Goal: Use online tool/utility

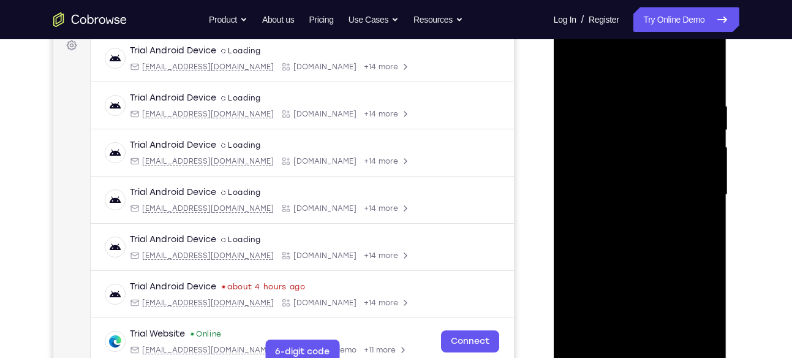
scroll to position [189, 0]
click at [643, 356] on div at bounding box center [640, 194] width 154 height 343
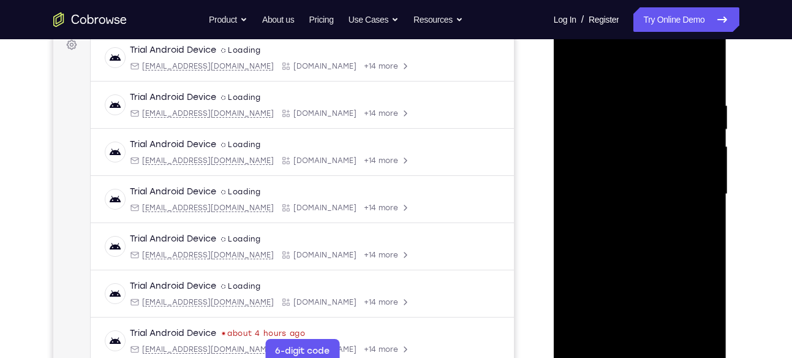
click at [699, 296] on div at bounding box center [640, 194] width 154 height 343
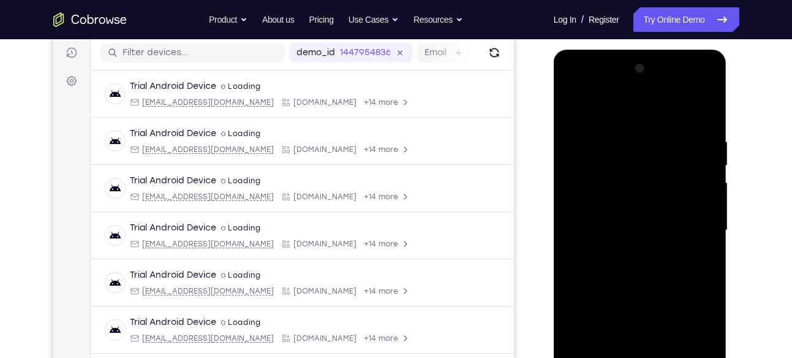
scroll to position [153, 0]
click at [611, 107] on div at bounding box center [640, 230] width 154 height 343
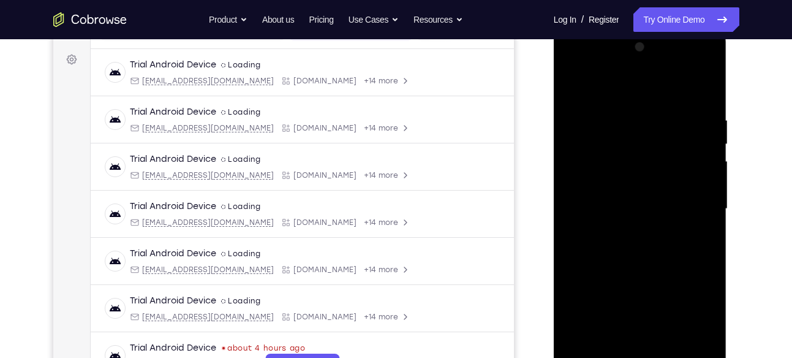
scroll to position [176, 0]
click at [698, 206] on div at bounding box center [640, 207] width 154 height 343
click at [627, 230] on div at bounding box center [640, 207] width 154 height 343
click at [626, 199] on div at bounding box center [640, 207] width 154 height 343
click at [630, 184] on div at bounding box center [640, 207] width 154 height 343
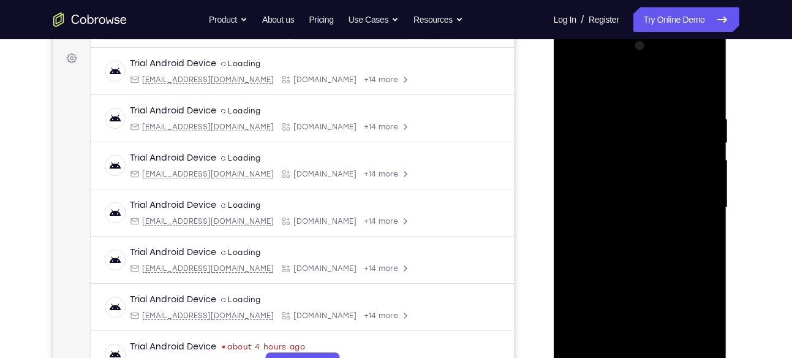
click at [649, 207] on div at bounding box center [640, 207] width 154 height 343
click at [638, 268] on div at bounding box center [640, 207] width 154 height 343
click at [620, 120] on div at bounding box center [640, 207] width 154 height 343
click at [695, 350] on div at bounding box center [640, 207] width 154 height 343
click at [697, 205] on div at bounding box center [640, 207] width 154 height 343
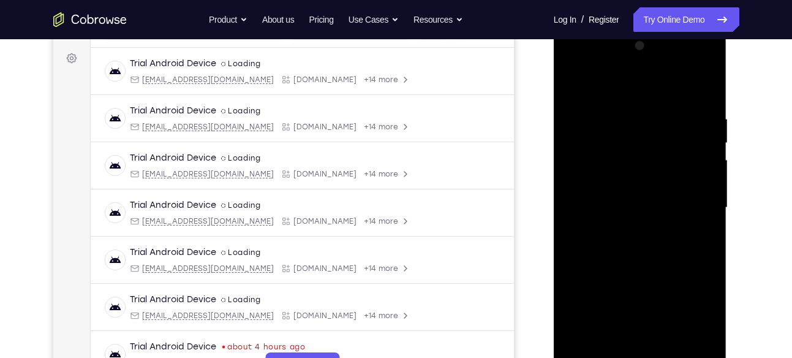
drag, startPoint x: 668, startPoint y: 91, endPoint x: 669, endPoint y: 80, distance: 11.0
click at [669, 81] on div at bounding box center [640, 207] width 154 height 343
click at [697, 126] on div at bounding box center [640, 207] width 154 height 343
click at [697, 88] on div at bounding box center [640, 207] width 154 height 343
click at [697, 158] on div at bounding box center [640, 207] width 154 height 343
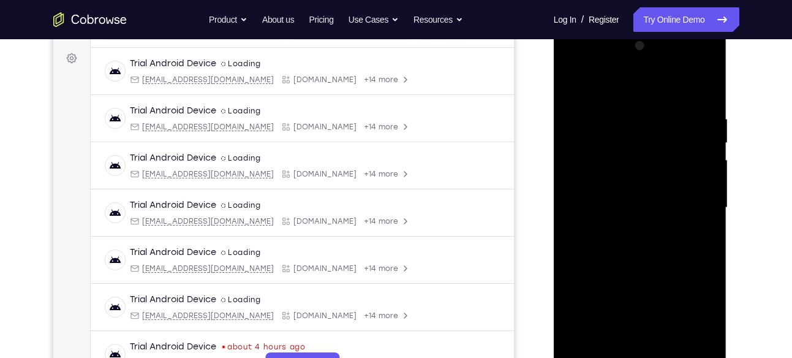
click at [697, 158] on div at bounding box center [640, 207] width 154 height 343
click at [688, 343] on div at bounding box center [640, 207] width 154 height 343
click at [708, 213] on div at bounding box center [640, 207] width 154 height 343
click at [701, 150] on div at bounding box center [640, 207] width 154 height 343
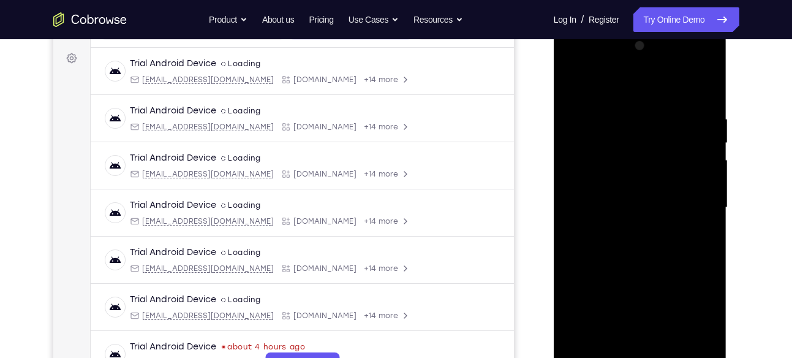
click at [704, 88] on div at bounding box center [640, 207] width 154 height 343
drag, startPoint x: 657, startPoint y: 214, endPoint x: 665, endPoint y: 347, distance: 132.6
click at [665, 347] on div at bounding box center [640, 207] width 154 height 343
drag, startPoint x: 707, startPoint y: 195, endPoint x: 712, endPoint y: 388, distance: 193.7
click at [712, 357] on div at bounding box center [640, 209] width 173 height 365
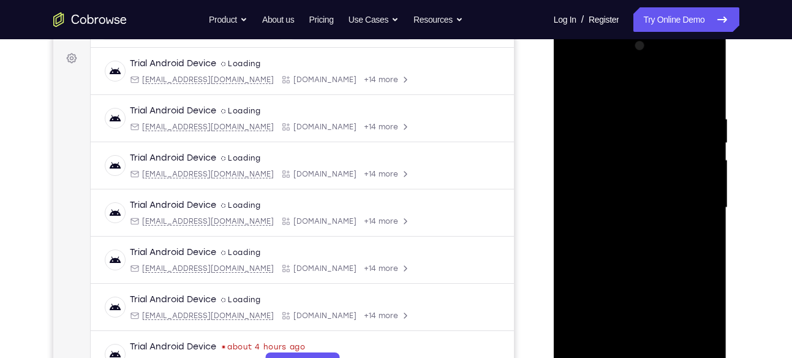
drag, startPoint x: 669, startPoint y: 315, endPoint x: 702, endPoint y: 388, distance: 80.6
click at [702, 357] on div at bounding box center [640, 209] width 173 height 365
drag, startPoint x: 684, startPoint y: 125, endPoint x: 738, endPoint y: 388, distance: 268.9
click at [728, 357] on html "Online web based iOS Simulators and Android Emulators. Run iPhone, iPad, Mobile…" at bounding box center [641, 211] width 175 height 368
click at [613, 121] on div at bounding box center [640, 207] width 154 height 343
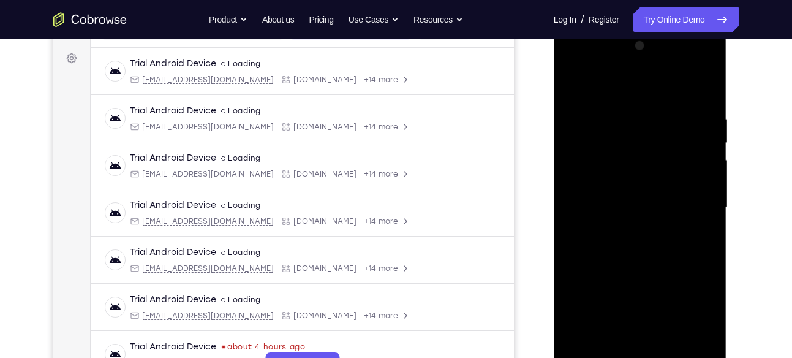
click at [699, 205] on div at bounding box center [640, 207] width 154 height 343
click at [700, 205] on div at bounding box center [640, 207] width 154 height 343
click at [703, 86] on div at bounding box center [640, 207] width 154 height 343
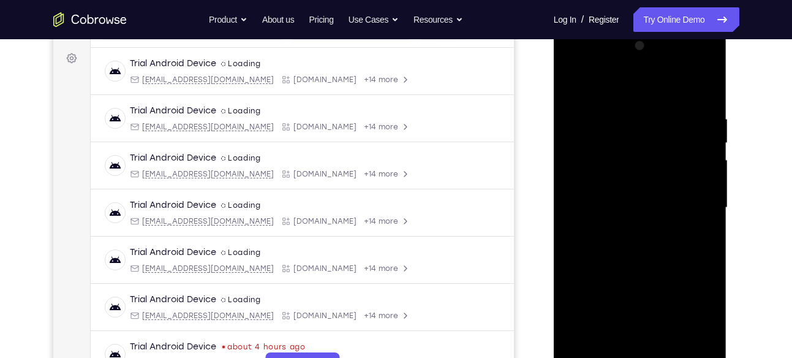
click at [674, 351] on div at bounding box center [640, 207] width 154 height 343
click at [632, 271] on div at bounding box center [640, 207] width 154 height 343
click at [706, 142] on div at bounding box center [640, 207] width 154 height 343
click at [709, 144] on div at bounding box center [640, 207] width 154 height 343
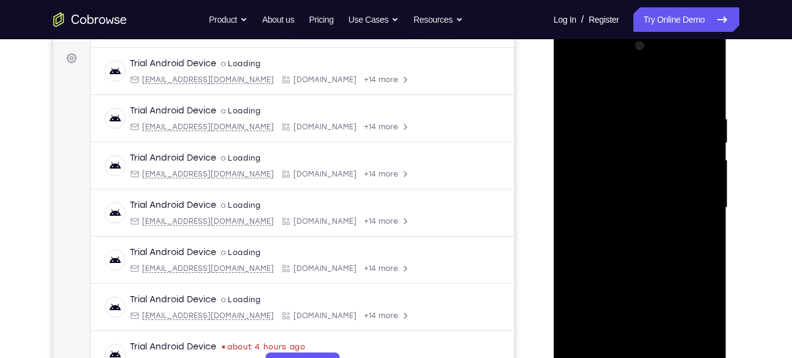
click at [709, 144] on div at bounding box center [640, 207] width 154 height 343
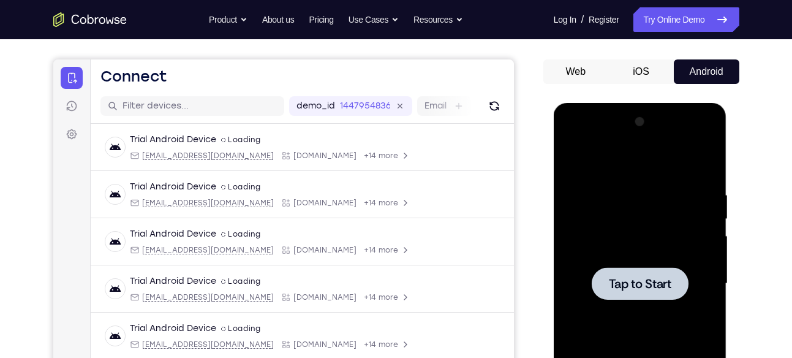
scroll to position [96, 0]
